Goal: Task Accomplishment & Management: Complete application form

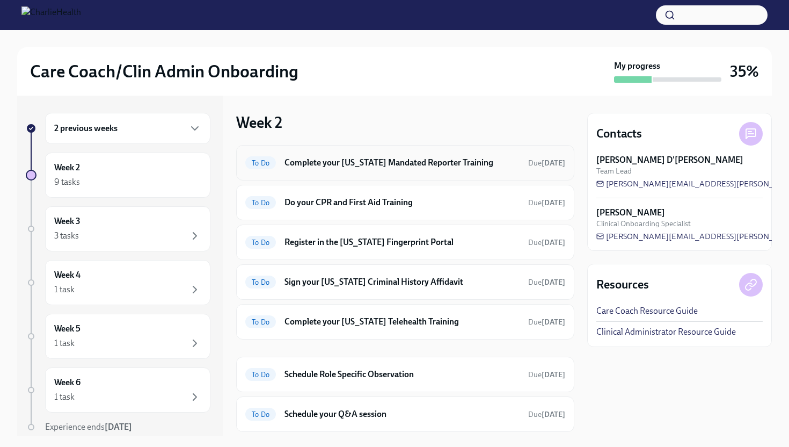
click at [419, 164] on h6 "Complete your [US_STATE] Mandated Reporter Training" at bounding box center [402, 163] width 235 height 12
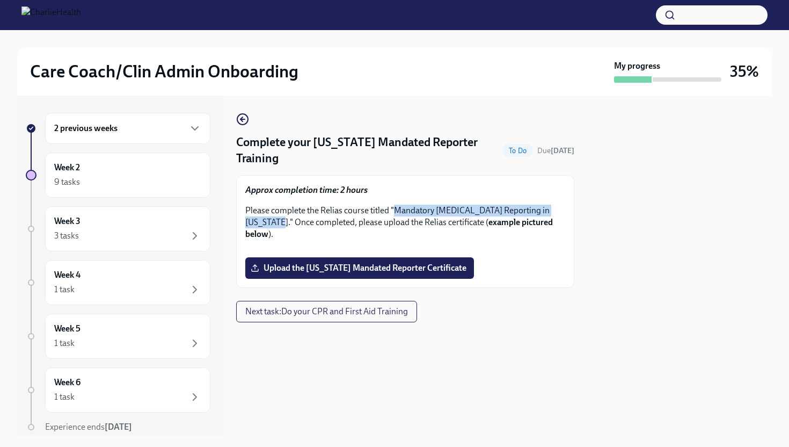
drag, startPoint x: 395, startPoint y: 209, endPoint x: 293, endPoint y: 223, distance: 102.5
click at [293, 223] on p "Please complete the Relias course titled "Mandatory [MEDICAL_DATA] Reporting in…" at bounding box center [405, 222] width 320 height 35
copy p "Mandatory [MEDICAL_DATA] Reporting in [US_STATE]"
click at [240, 116] on icon "button" at bounding box center [242, 119] width 13 height 13
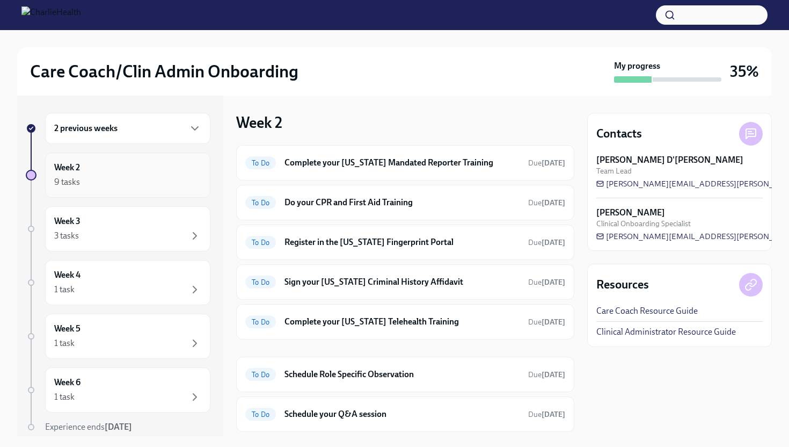
click at [128, 162] on div "Week 2 9 tasks" at bounding box center [127, 175] width 147 height 27
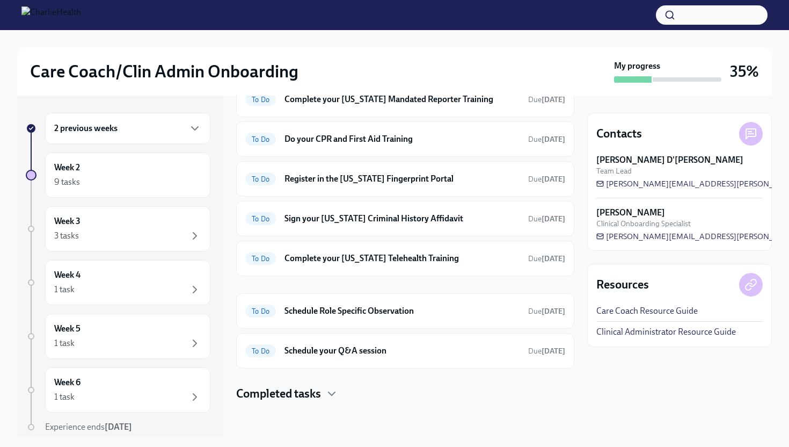
click at [308, 391] on h4 "Completed tasks" at bounding box center [278, 394] width 85 height 16
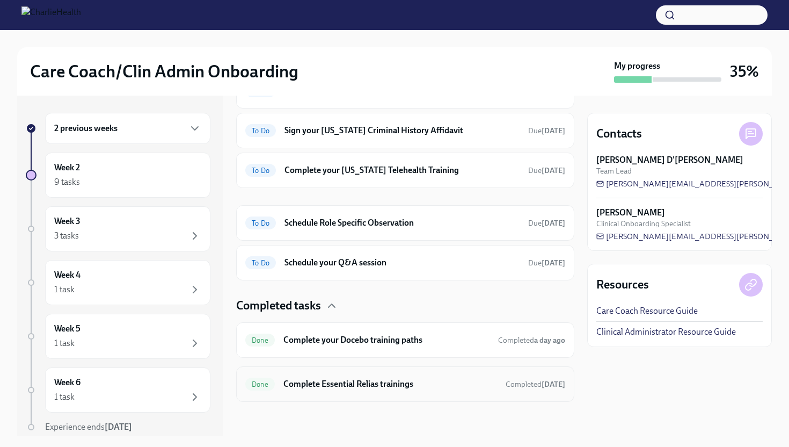
click at [329, 377] on div "Done Complete Essential Relias trainings Completed [DATE]" at bounding box center [405, 383] width 320 height 17
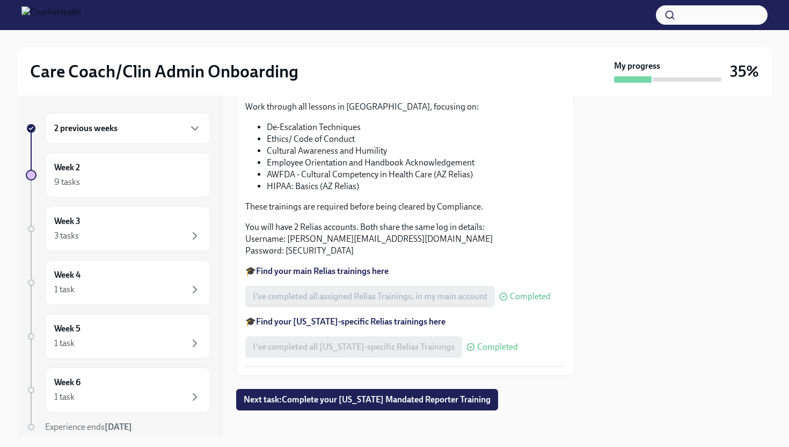
scroll to position [169, 0]
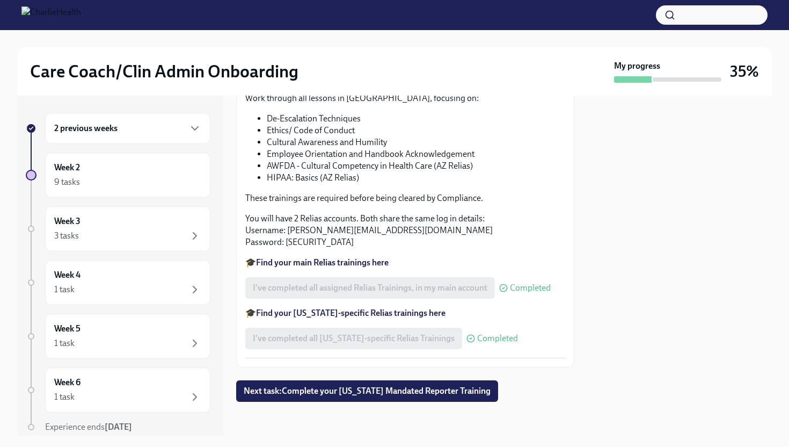
click at [301, 260] on strong "Find your main Relias trainings here" at bounding box center [322, 262] width 133 height 10
click at [143, 180] on div "9 tasks" at bounding box center [127, 182] width 147 height 13
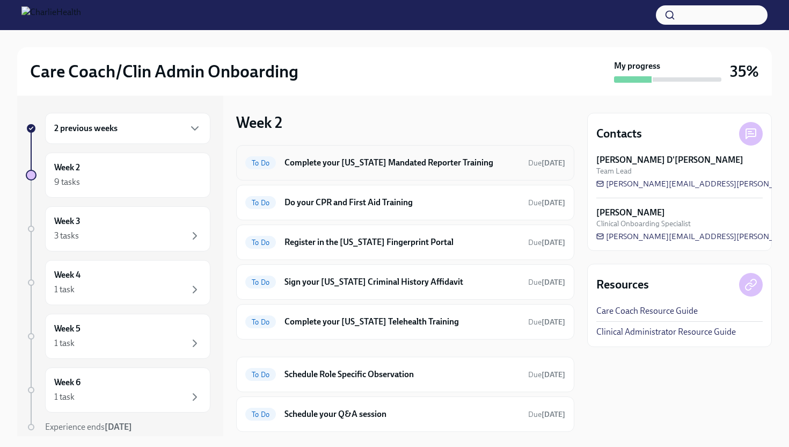
click at [443, 161] on h6 "Complete your [US_STATE] Mandated Reporter Training" at bounding box center [402, 163] width 235 height 12
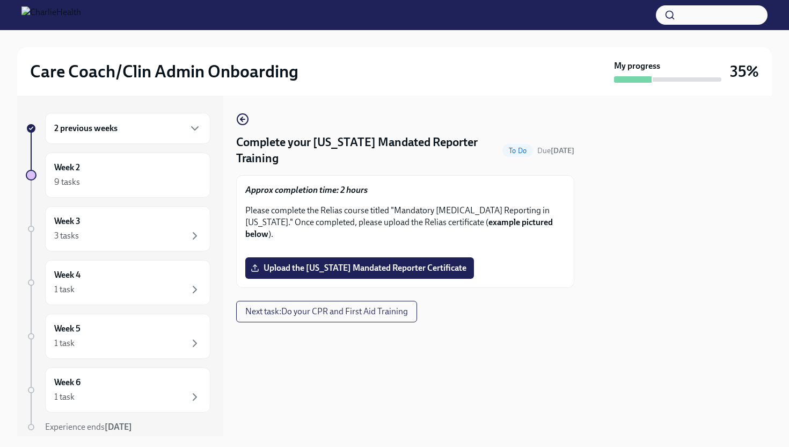
scroll to position [156, 0]
click at [418, 273] on span "Upload the [US_STATE] Mandated Reporter Certificate" at bounding box center [360, 268] width 214 height 11
click at [0, 0] on input "Upload the [US_STATE] Mandated Reporter Certificate" at bounding box center [0, 0] width 0 height 0
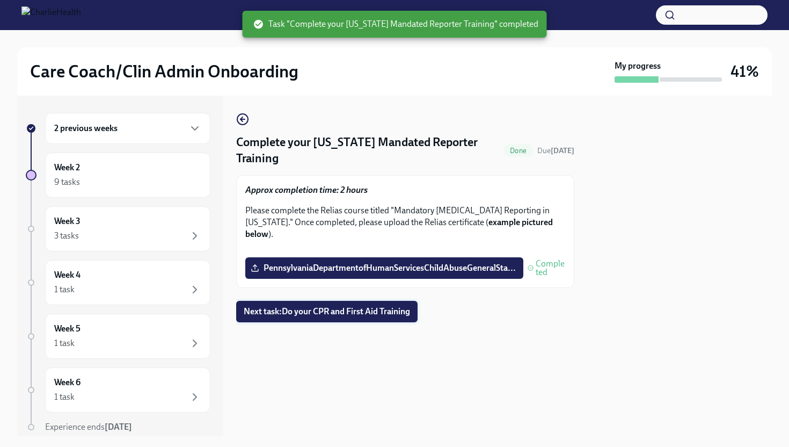
click at [306, 317] on span "Next task : Do your CPR and First Aid Training" at bounding box center [327, 311] width 166 height 11
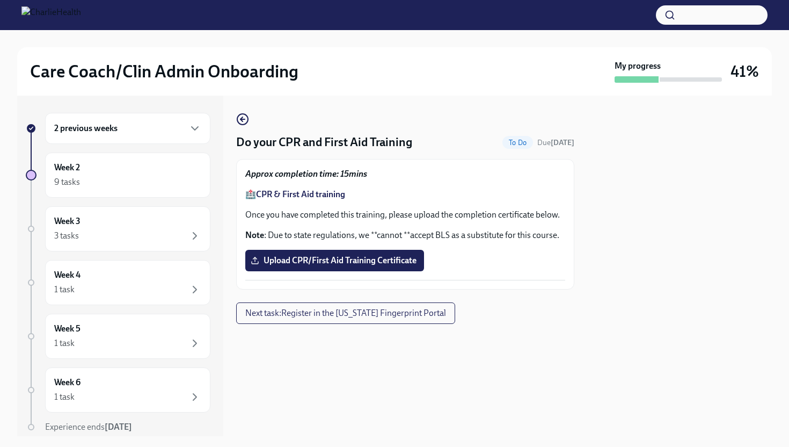
click at [493, 236] on p "Note : Due to state regulations, we **cannot **accept BLS as a substitute for t…" at bounding box center [405, 235] width 320 height 12
drag, startPoint x: 360, startPoint y: 197, endPoint x: 324, endPoint y: 197, distance: 36.5
click at [323, 197] on p "🏥 CPR & First Aid training" at bounding box center [405, 194] width 320 height 12
click at [297, 197] on strong "CPR & First Aid training" at bounding box center [300, 194] width 89 height 10
click at [371, 256] on span "Upload CPR/First Aid Training Certificate" at bounding box center [335, 260] width 164 height 11
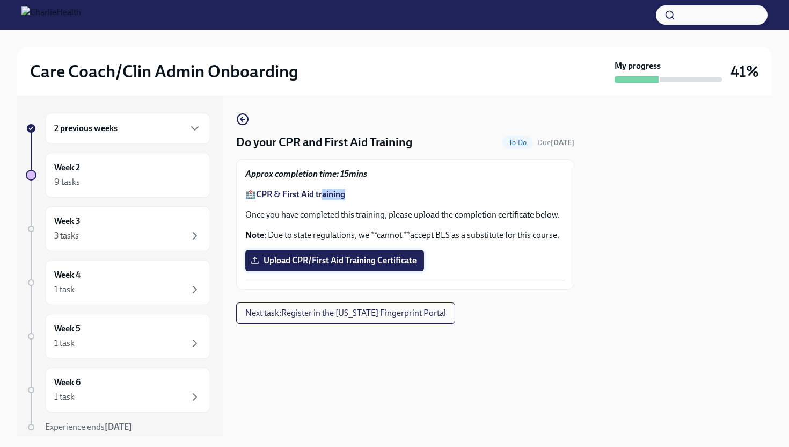
click at [0, 0] on input "Upload CPR/First Aid Training Certificate" at bounding box center [0, 0] width 0 height 0
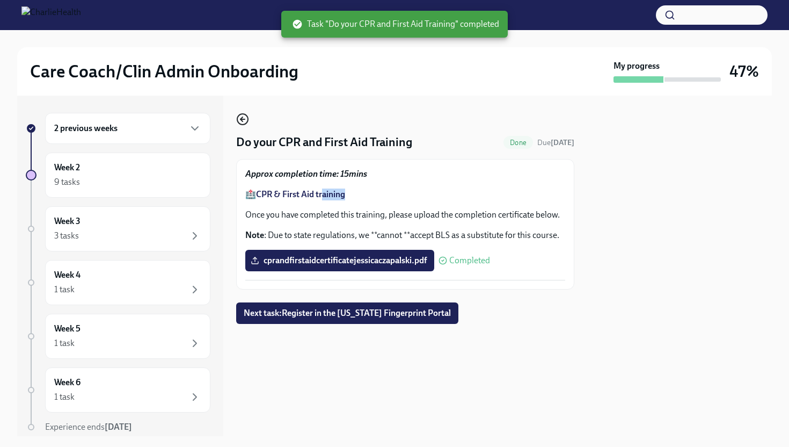
click at [244, 126] on icon "button" at bounding box center [242, 119] width 13 height 13
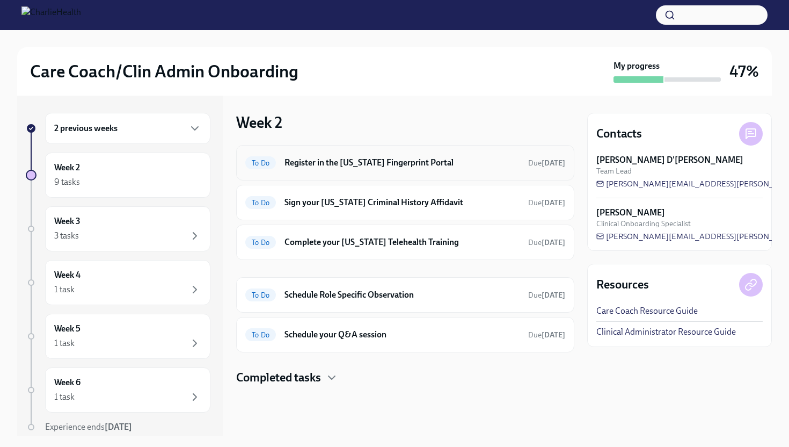
click at [377, 170] on div "To Do Register in the [US_STATE] Fingerprint Portal Due [DATE]" at bounding box center [405, 162] width 320 height 17
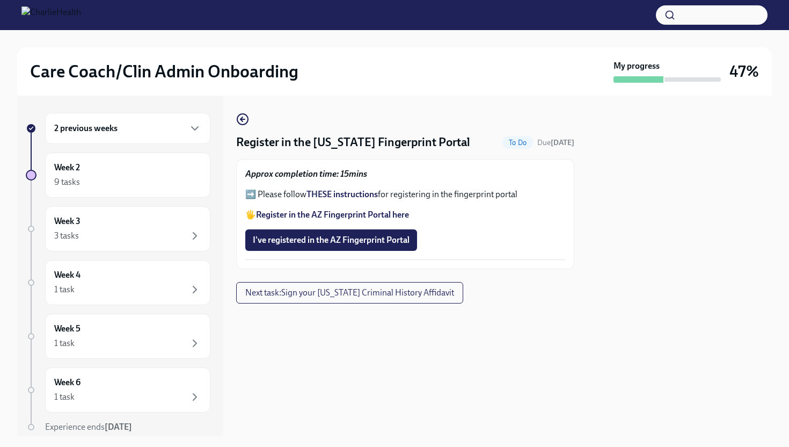
click at [350, 195] on strong "THESE instructions" at bounding box center [342, 194] width 71 height 10
click at [316, 212] on strong "Register in the AZ Fingerprint Portal here" at bounding box center [332, 214] width 153 height 10
click at [356, 237] on span "I've registered in the AZ Fingerprint Portal" at bounding box center [331, 240] width 157 height 11
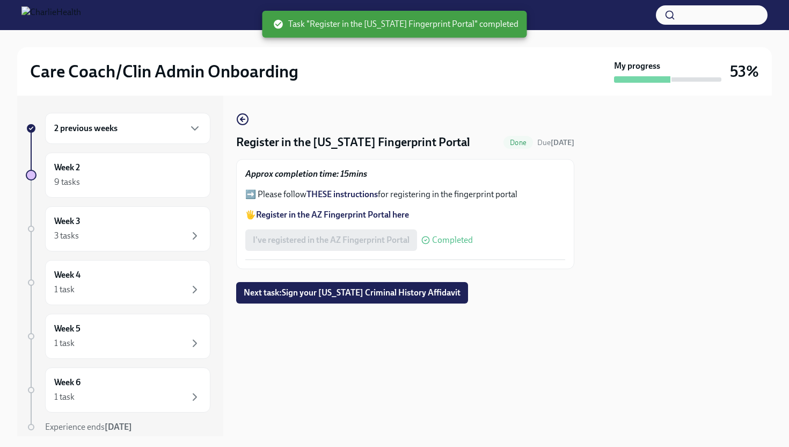
click at [120, 27] on div at bounding box center [394, 15] width 789 height 30
click at [81, 16] on img at bounding box center [51, 14] width 60 height 17
click at [20, 9] on div at bounding box center [394, 15] width 789 height 30
click at [133, 167] on div "Week 2 9 tasks" at bounding box center [127, 175] width 147 height 27
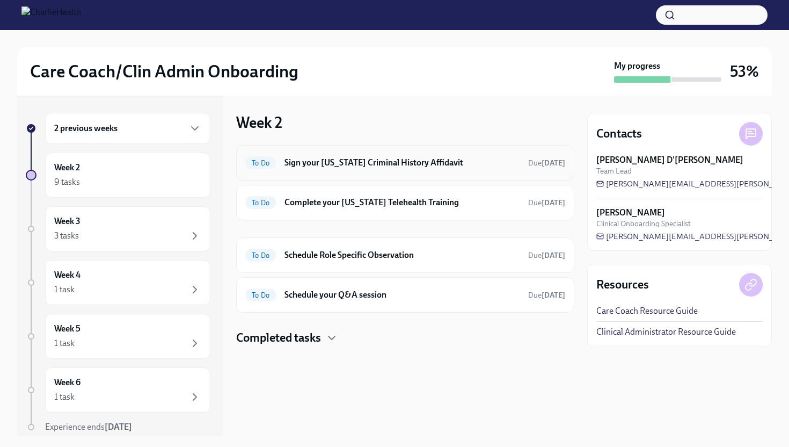
click at [445, 173] on div "To Do Sign your [US_STATE] Criminal History Affidavit Due [DATE]" at bounding box center [405, 162] width 338 height 35
click at [416, 160] on h6 "Sign your [US_STATE] Criminal History Affidavit" at bounding box center [402, 163] width 235 height 12
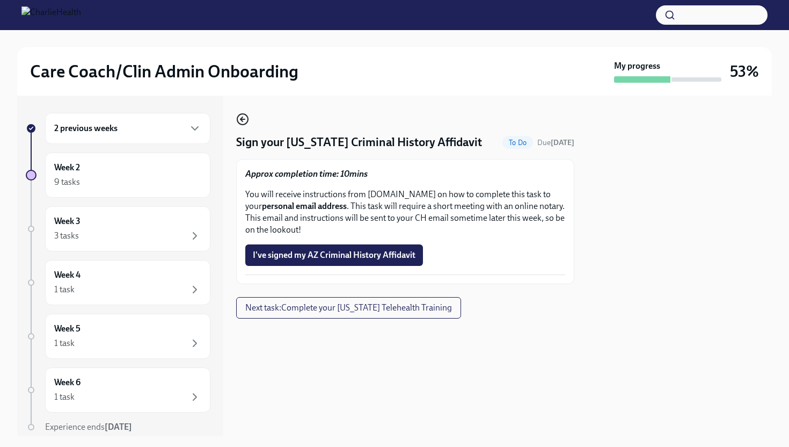
click at [244, 118] on icon "button" at bounding box center [242, 119] width 13 height 13
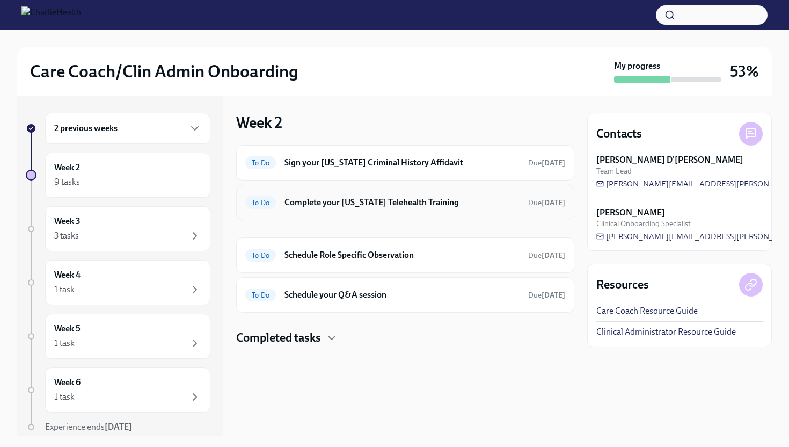
click at [391, 205] on h6 "Complete your [US_STATE] Telehealth Training" at bounding box center [402, 203] width 235 height 12
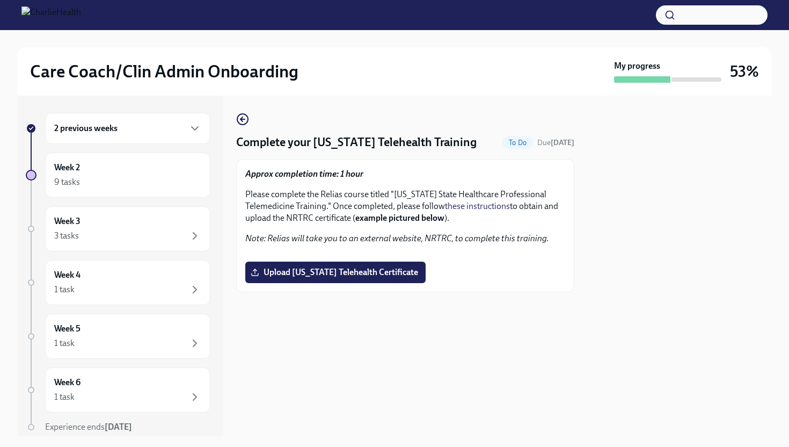
scroll to position [77, 0]
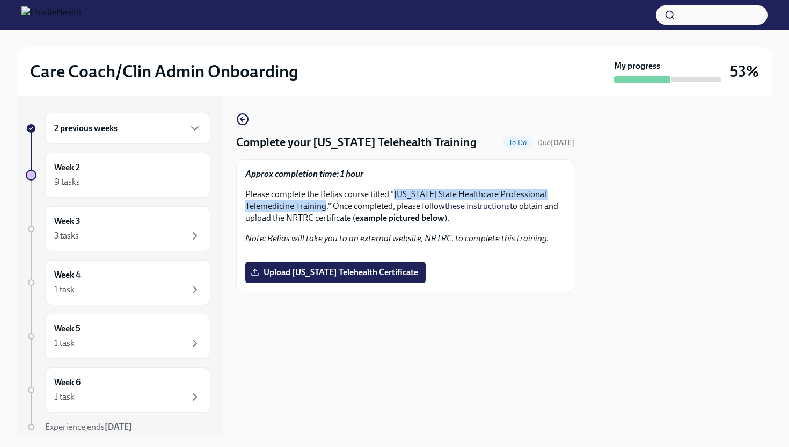
drag, startPoint x: 395, startPoint y: 117, endPoint x: 325, endPoint y: 130, distance: 71.1
click at [325, 188] on p "Please complete the Relias course titled "[US_STATE] State Healthcare Professio…" at bounding box center [405, 205] width 320 height 35
copy p "[US_STATE] State Healthcare Professional Telemedicine Training"
click at [343, 278] on span "Upload [US_STATE] Telehealth Certificate" at bounding box center [335, 272] width 165 height 11
click at [0, 0] on input "Upload [US_STATE] Telehealth Certificate" at bounding box center [0, 0] width 0 height 0
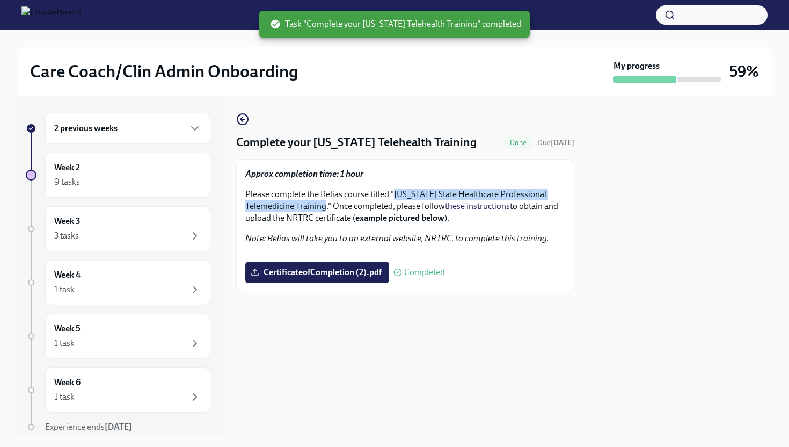
scroll to position [0, 0]
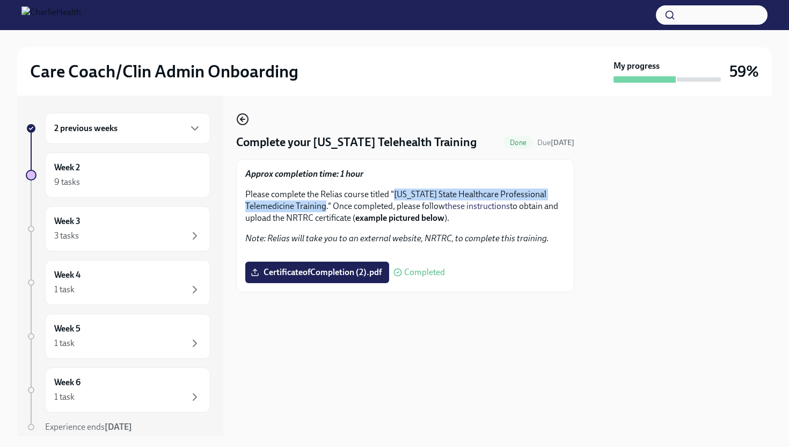
click at [244, 125] on icon "button" at bounding box center [242, 119] width 13 height 13
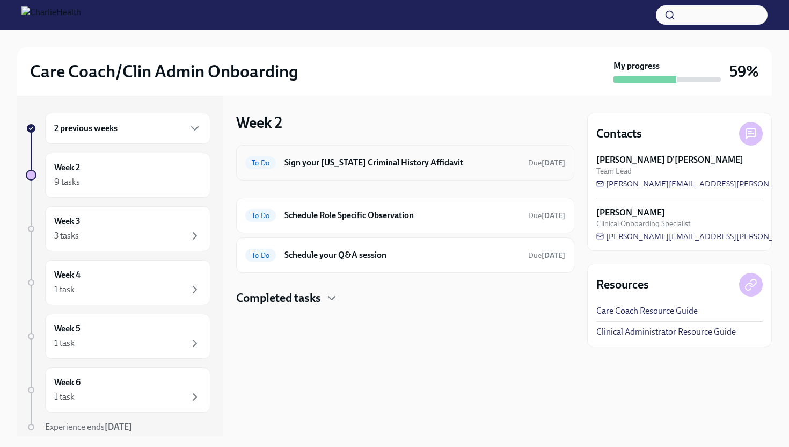
click at [432, 157] on h6 "Sign your [US_STATE] Criminal History Affidavit" at bounding box center [402, 163] width 235 height 12
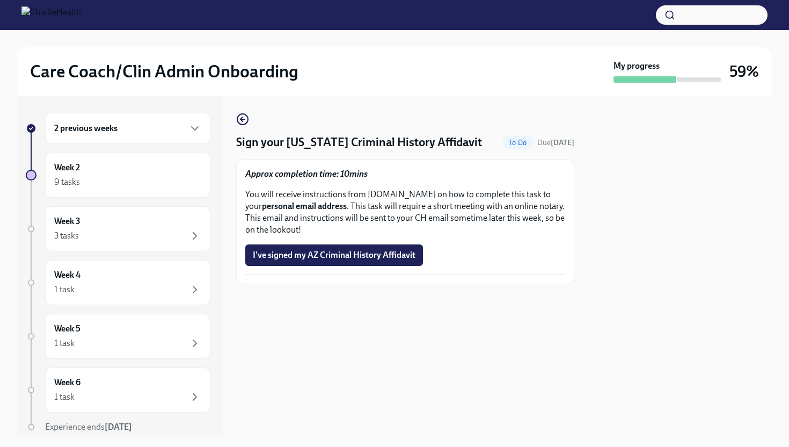
click at [374, 192] on p "You will receive instructions from [DOMAIN_NAME] on how to complete this task t…" at bounding box center [405, 211] width 320 height 47
copy p "Proof"
